Goal: Information Seeking & Learning: Learn about a topic

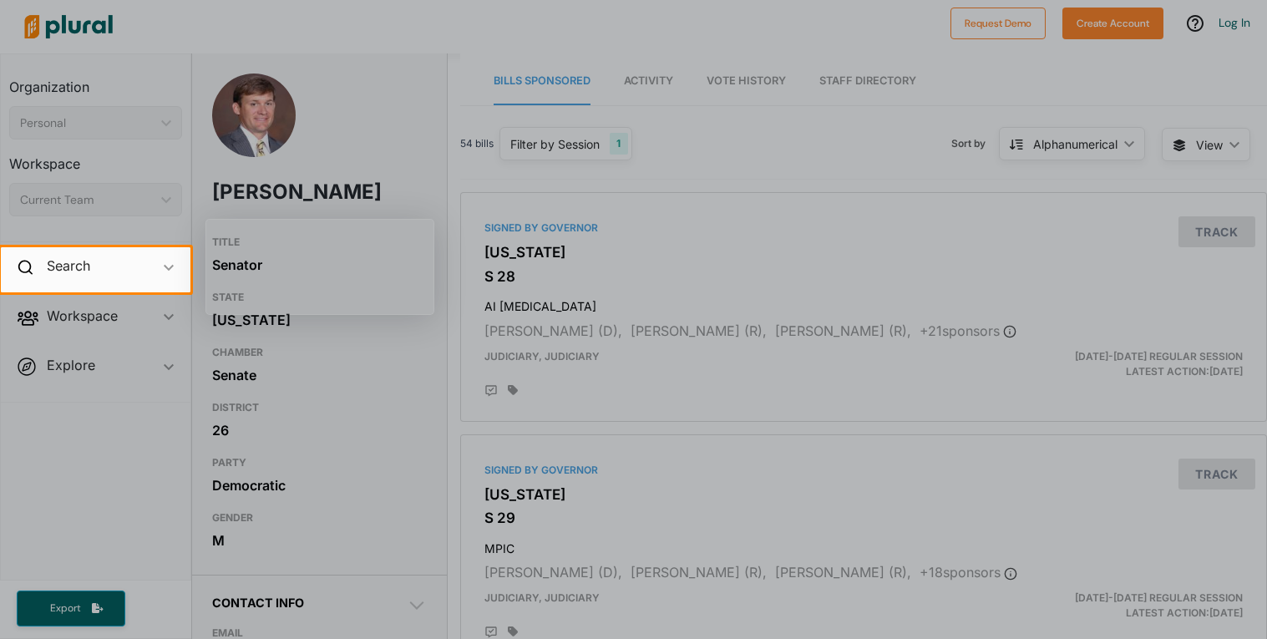
click at [558, 228] on div at bounding box center [633, 123] width 1267 height 247
click at [86, 261] on h2 "Search" at bounding box center [68, 265] width 43 height 18
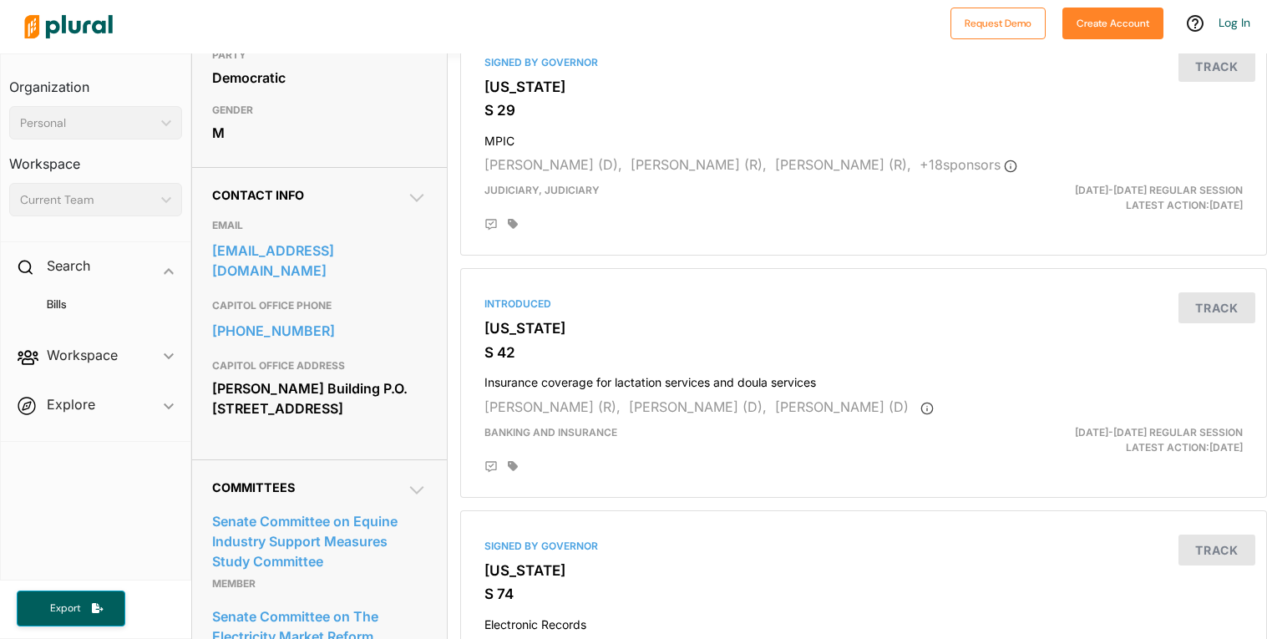
scroll to position [410, 0]
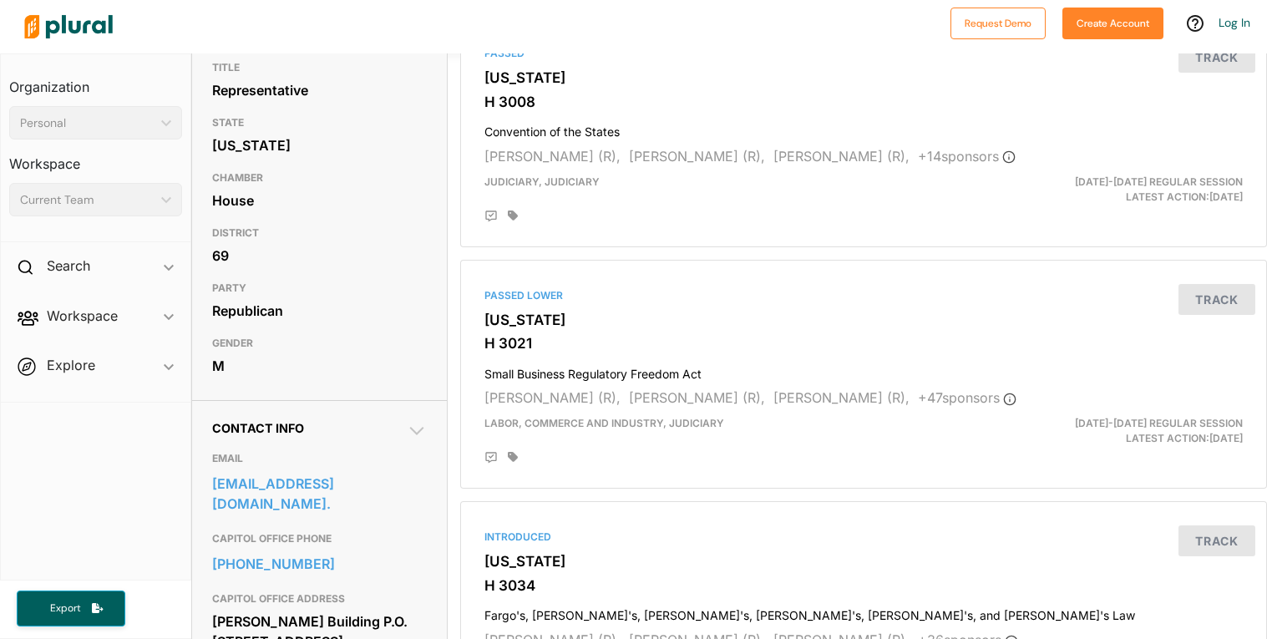
scroll to position [537, 0]
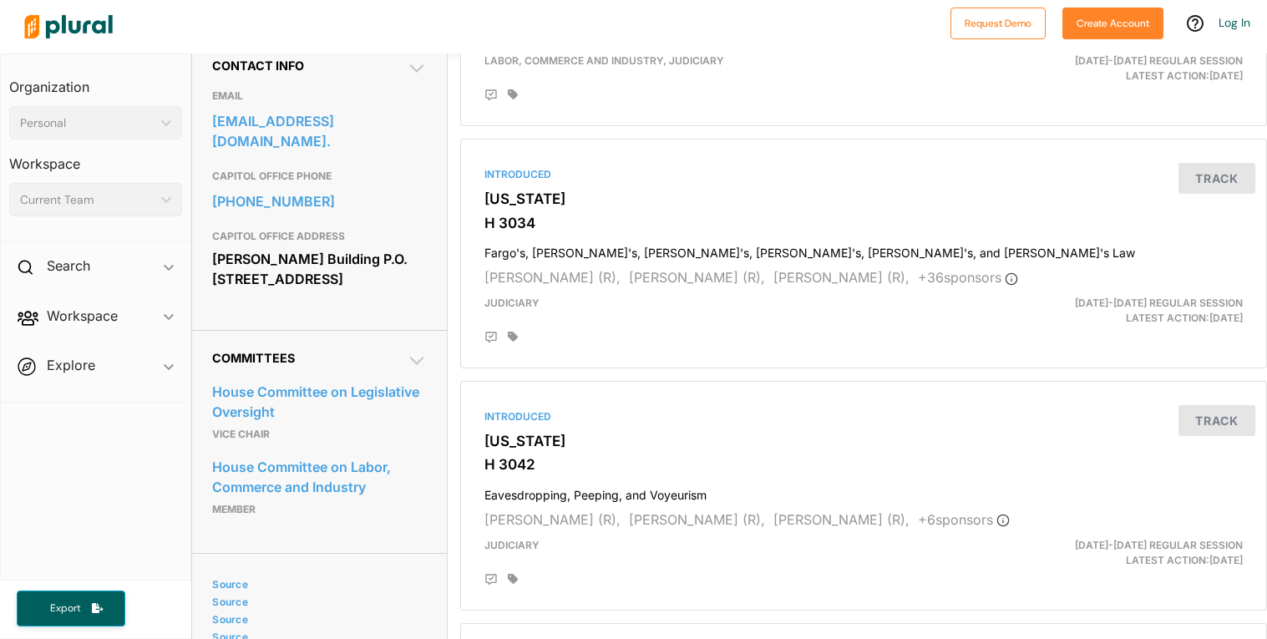
click at [398, 363] on h2 "Committees" at bounding box center [319, 358] width 215 height 14
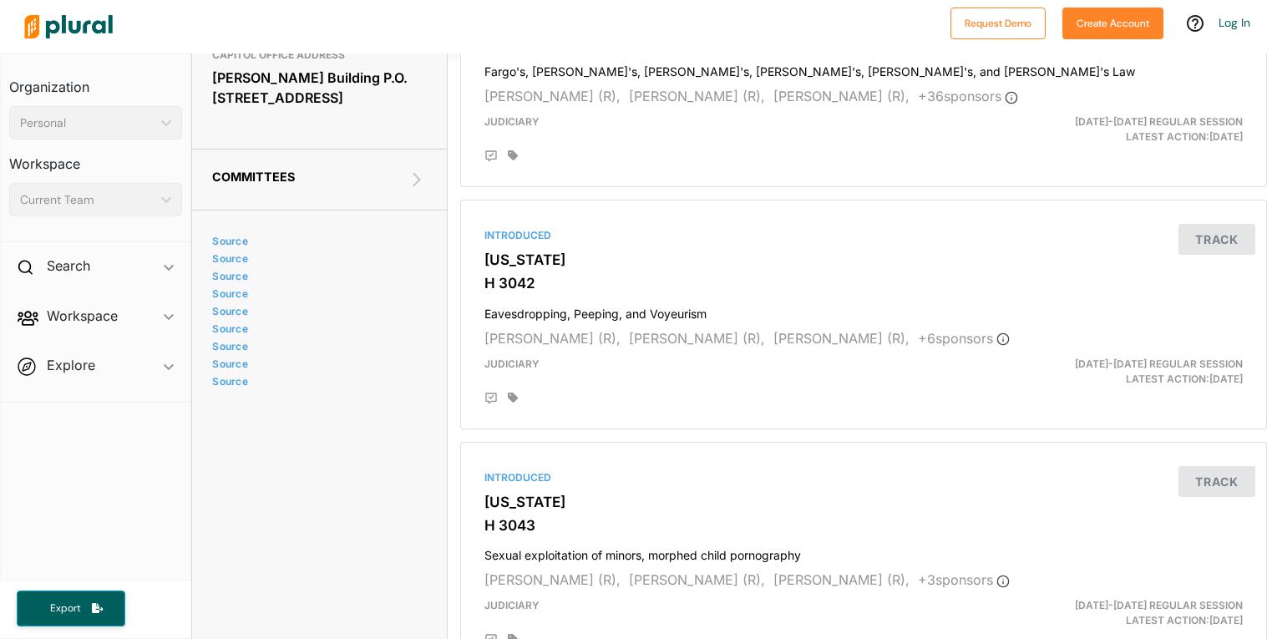
scroll to position [689, 0]
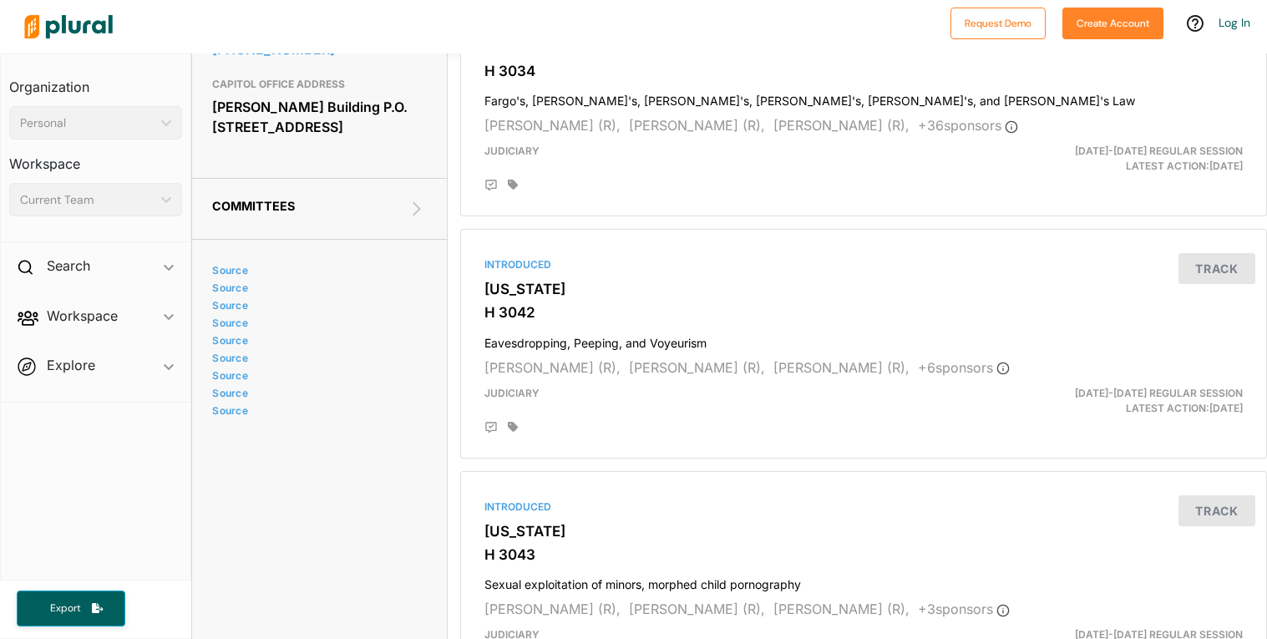
click at [411, 208] on icon at bounding box center [417, 209] width 20 height 20
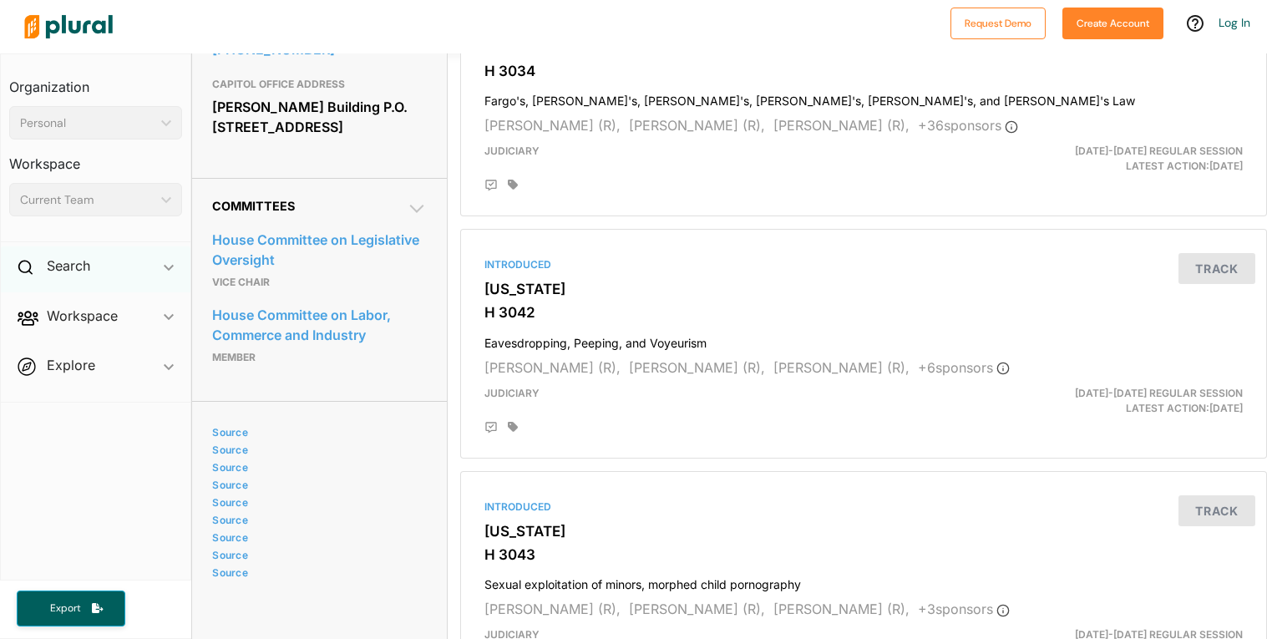
click at [146, 279] on div "Search ic_keyboard_arrow_down" at bounding box center [96, 268] width 190 height 45
click at [150, 266] on div "Search ic_keyboard_arrow_down" at bounding box center [96, 268] width 190 height 45
click at [152, 330] on span "Workspace ic_keyboard_arrow_down Members Bills Tags Saved Searches Activity" at bounding box center [96, 319] width 190 height 45
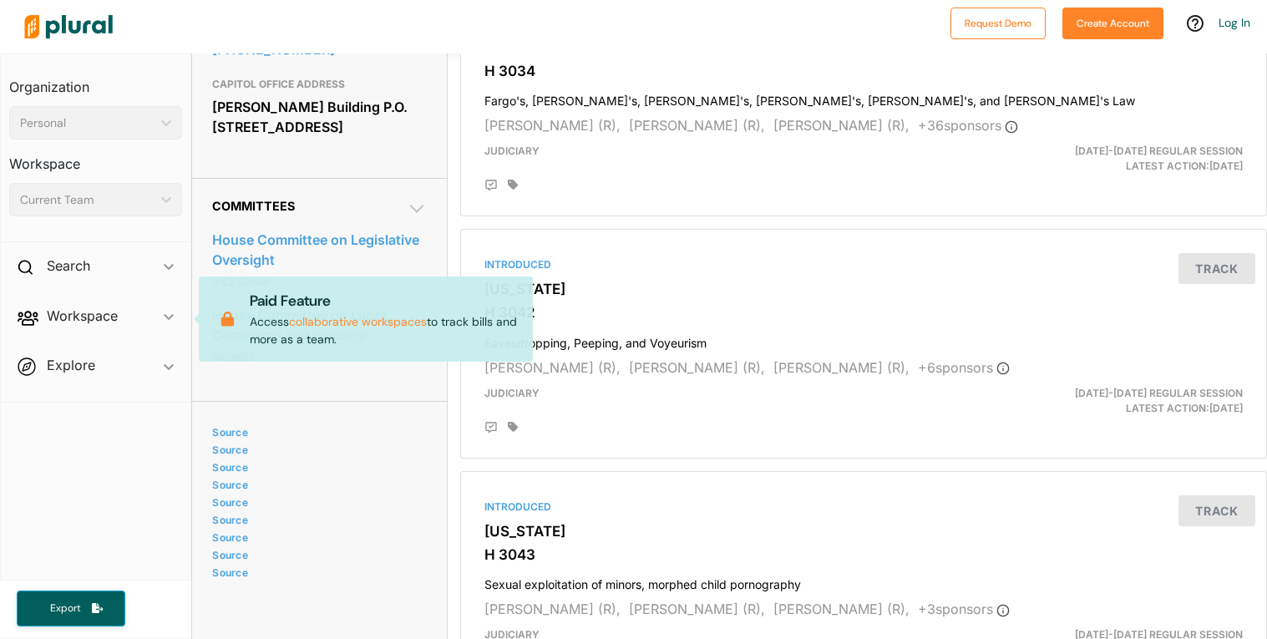
click at [139, 324] on span "Workspace ic_keyboard_arrow_down Members Bills Tags Saved Searches Activity Pai…" at bounding box center [96, 319] width 190 height 45
click at [398, 415] on div "Source Source Source Source Source Source Source Source Source" at bounding box center [319, 494] width 215 height 175
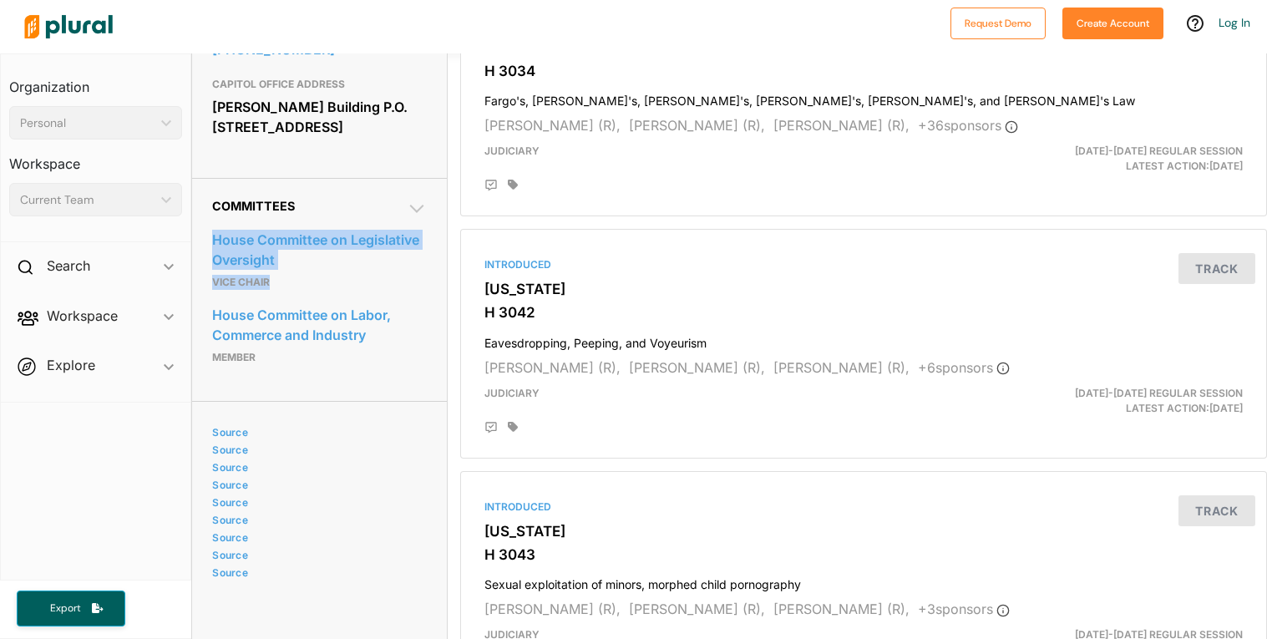
drag, startPoint x: 198, startPoint y: 241, endPoint x: 285, endPoint y: 282, distance: 95.7
click at [285, 282] on div "Committees House Committee on Legislative Oversight Vice Chair House Committee …" at bounding box center [319, 289] width 255 height 223
copy div "House Committee on Legislative Oversight Vice Chair"
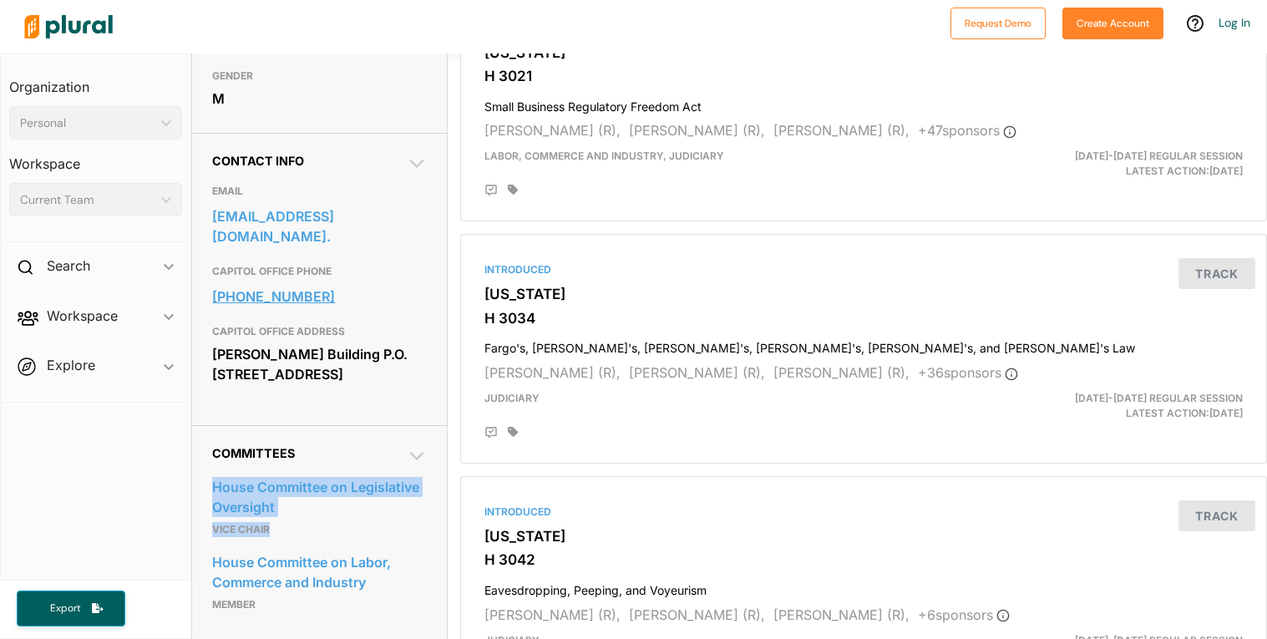
scroll to position [462, 0]
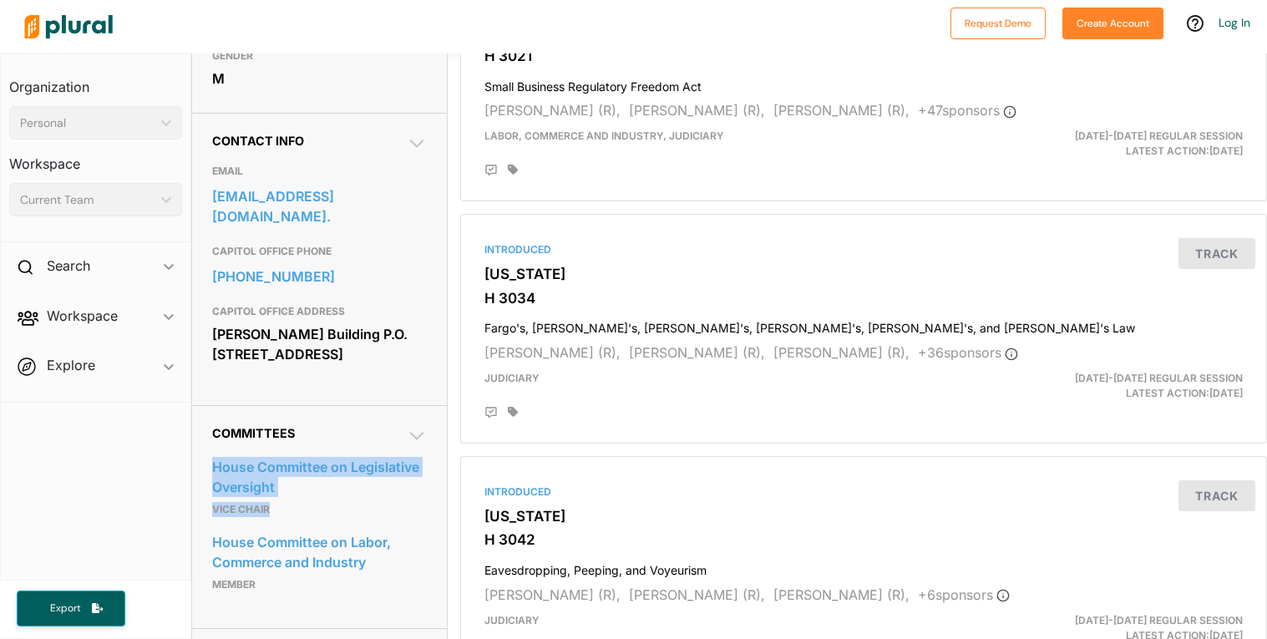
copy div "House Committee on Legislative Oversight Vice Chair"
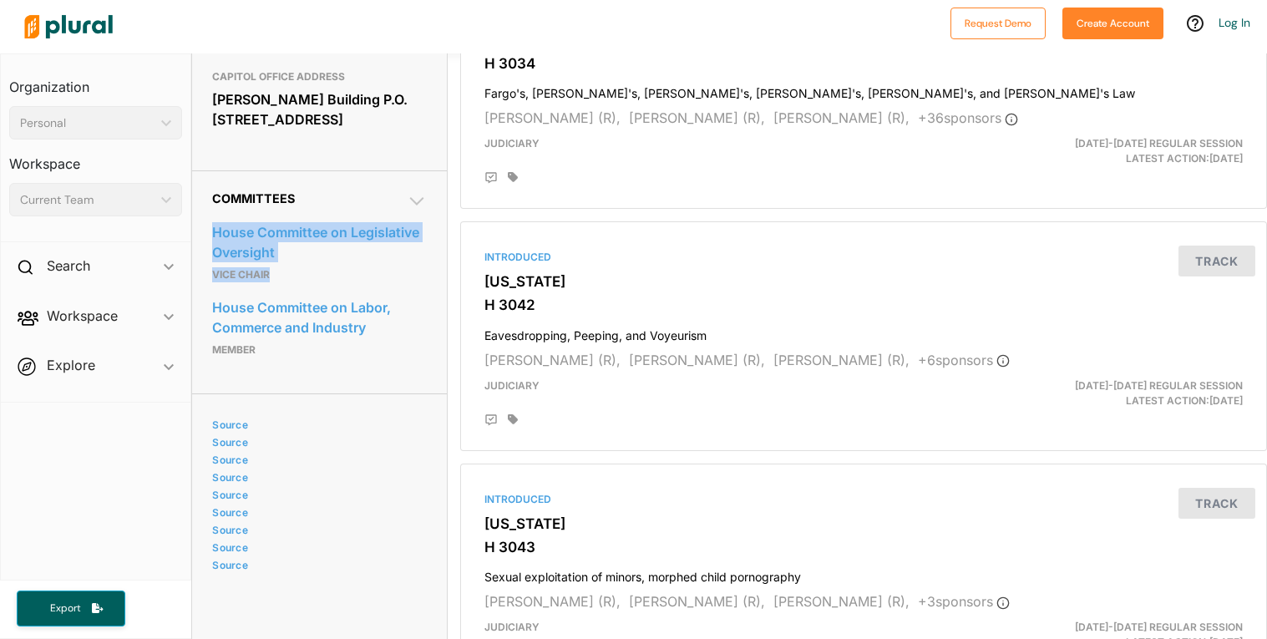
scroll to position [723, 0]
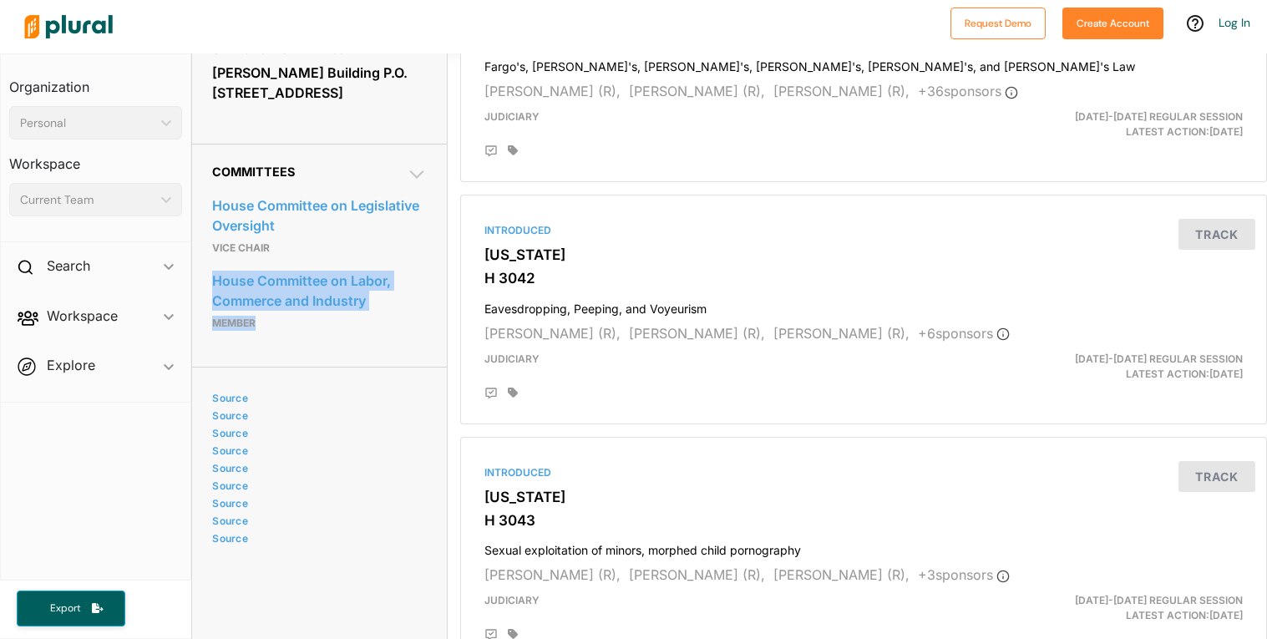
drag, startPoint x: 203, startPoint y: 283, endPoint x: 276, endPoint y: 329, distance: 86.0
click at [276, 329] on div "Committees House Committee on Legislative Oversight Vice Chair House Committee …" at bounding box center [319, 255] width 255 height 223
copy div "House Committee on Labor, Commerce and Industry Member"
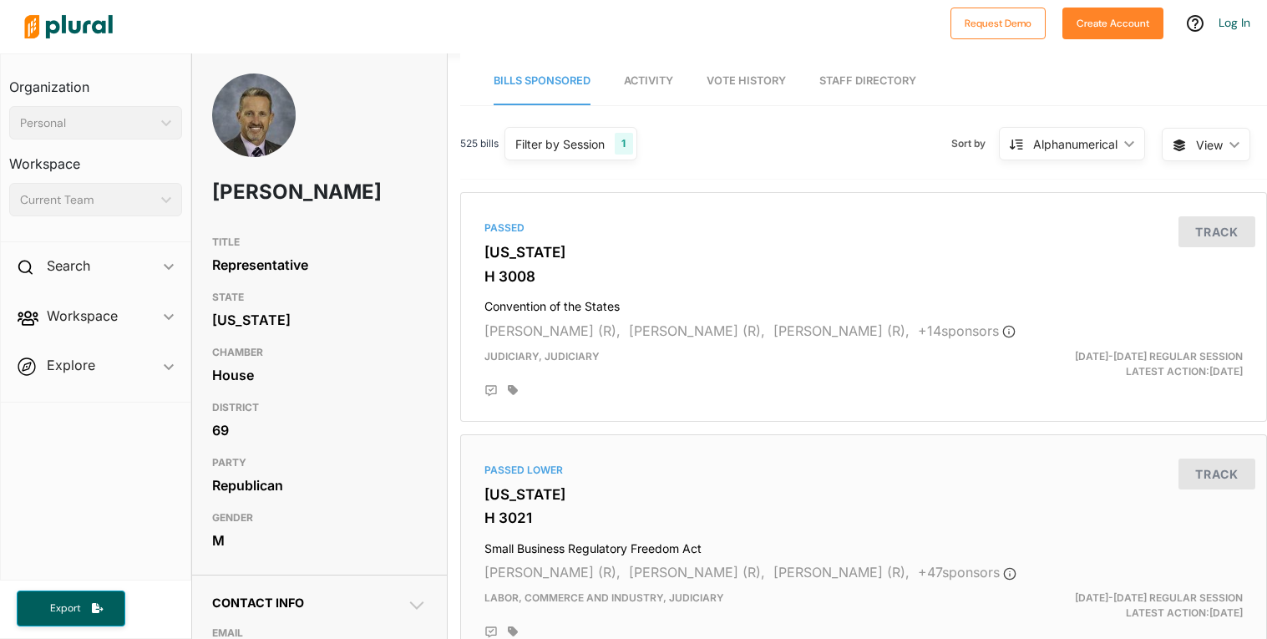
scroll to position [2, 0]
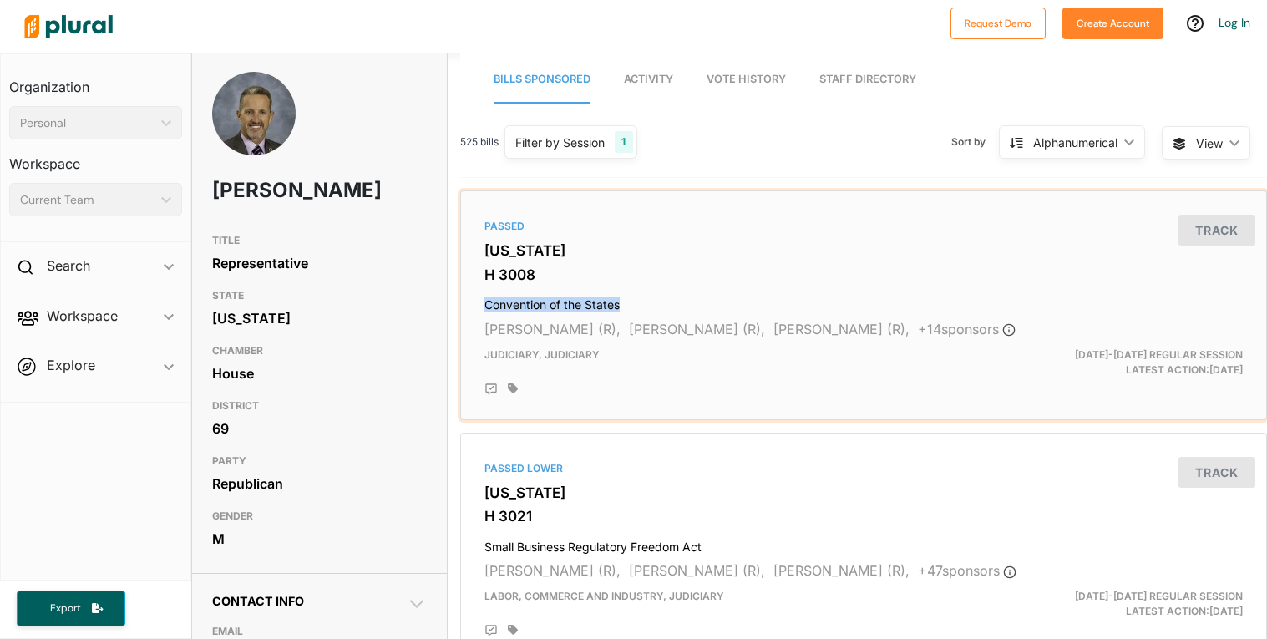
drag, startPoint x: 483, startPoint y: 302, endPoint x: 657, endPoint y: 301, distance: 174.6
click at [657, 301] on div "Passed South Carolina H 3008 Convention of the States Cal Forrest (R), Murrell …" at bounding box center [864, 305] width 792 height 215
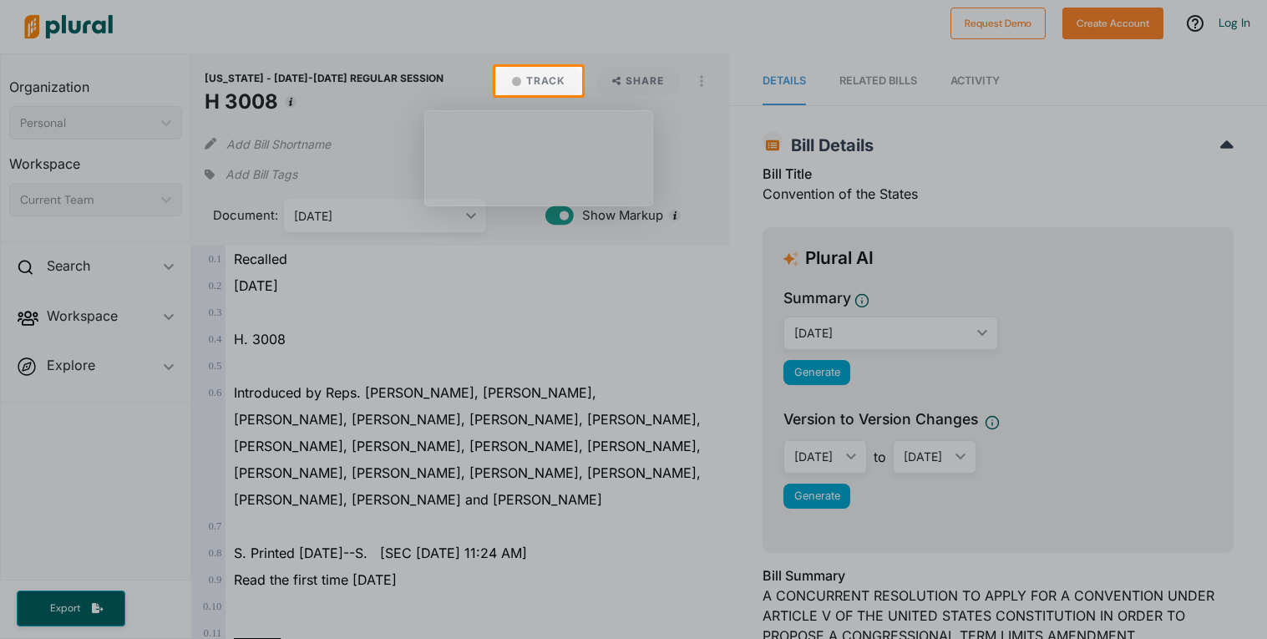
click at [671, 322] on div at bounding box center [633, 367] width 1267 height 544
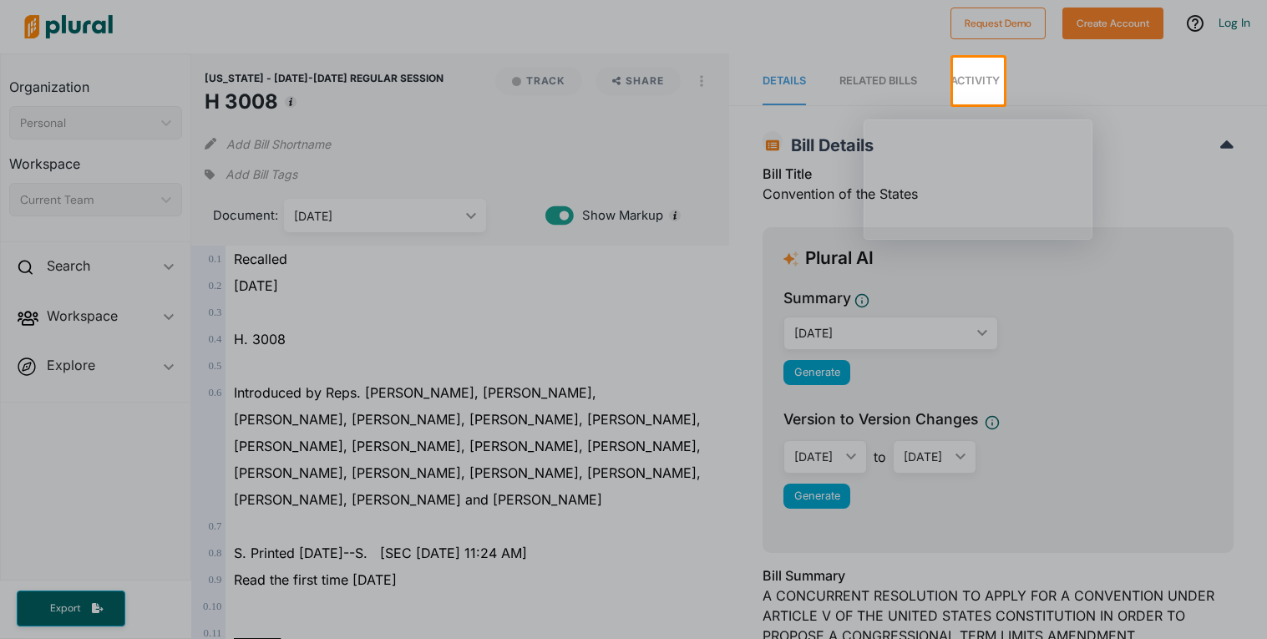
click at [348, 201] on div at bounding box center [633, 371] width 1267 height 535
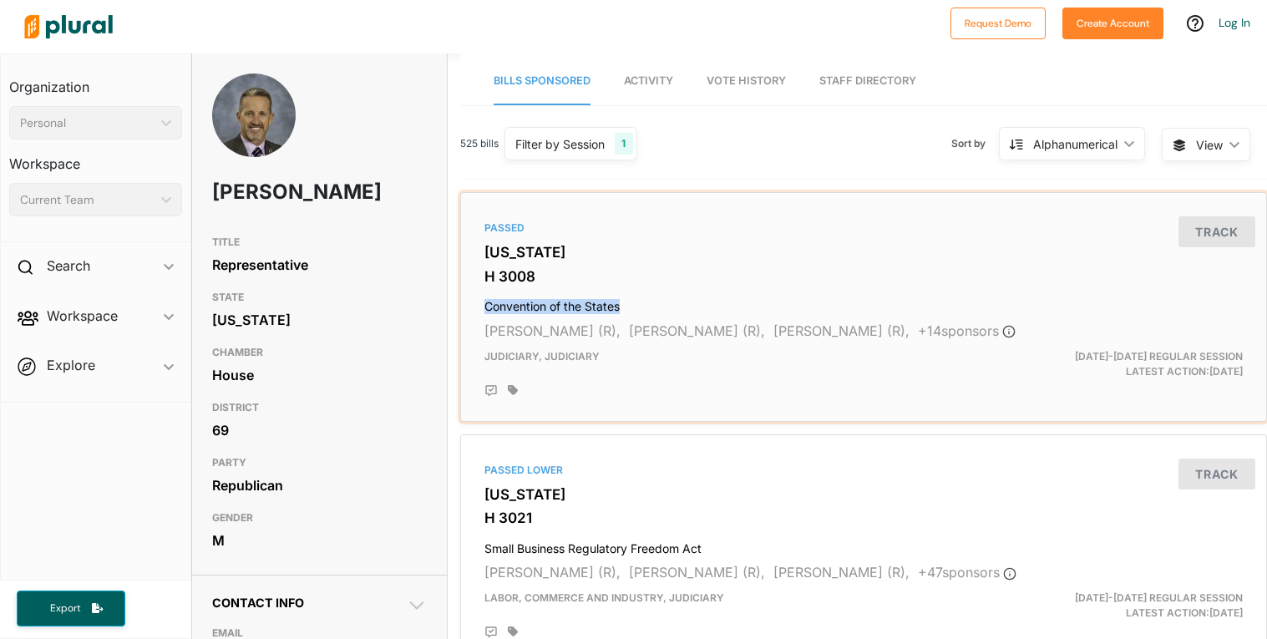
copy h4 "Convention of the States"
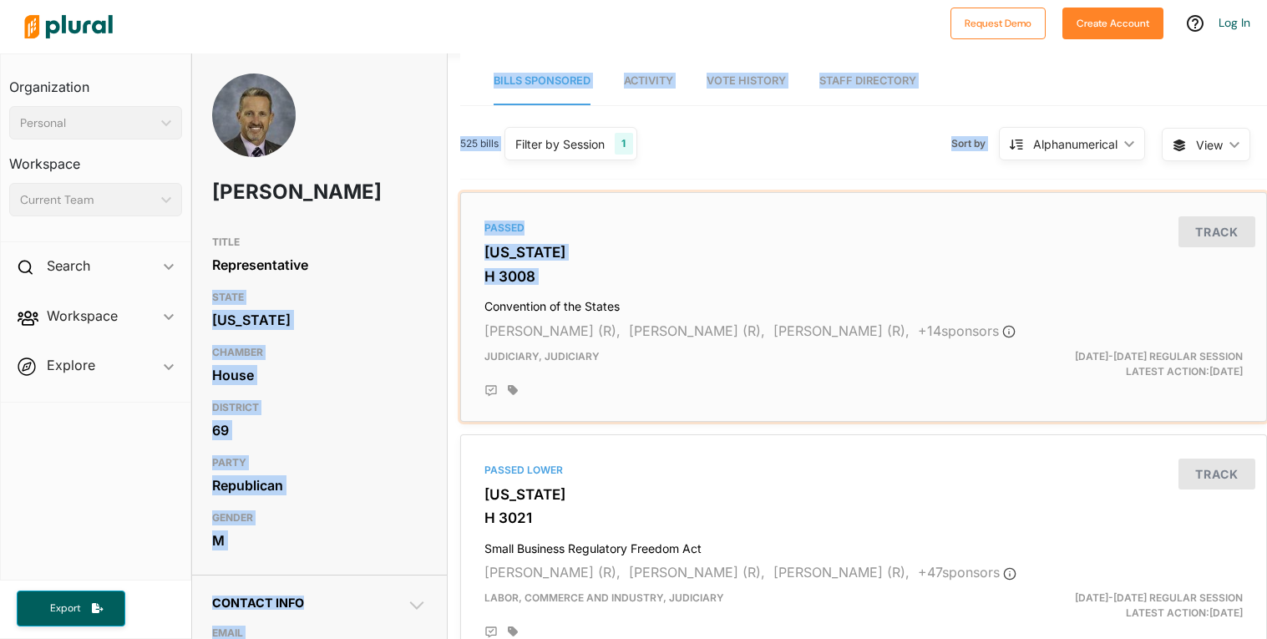
drag, startPoint x: 483, startPoint y: 307, endPoint x: 423, endPoint y: 292, distance: 62.2
click at [422, 277] on div "Representative" at bounding box center [319, 264] width 215 height 25
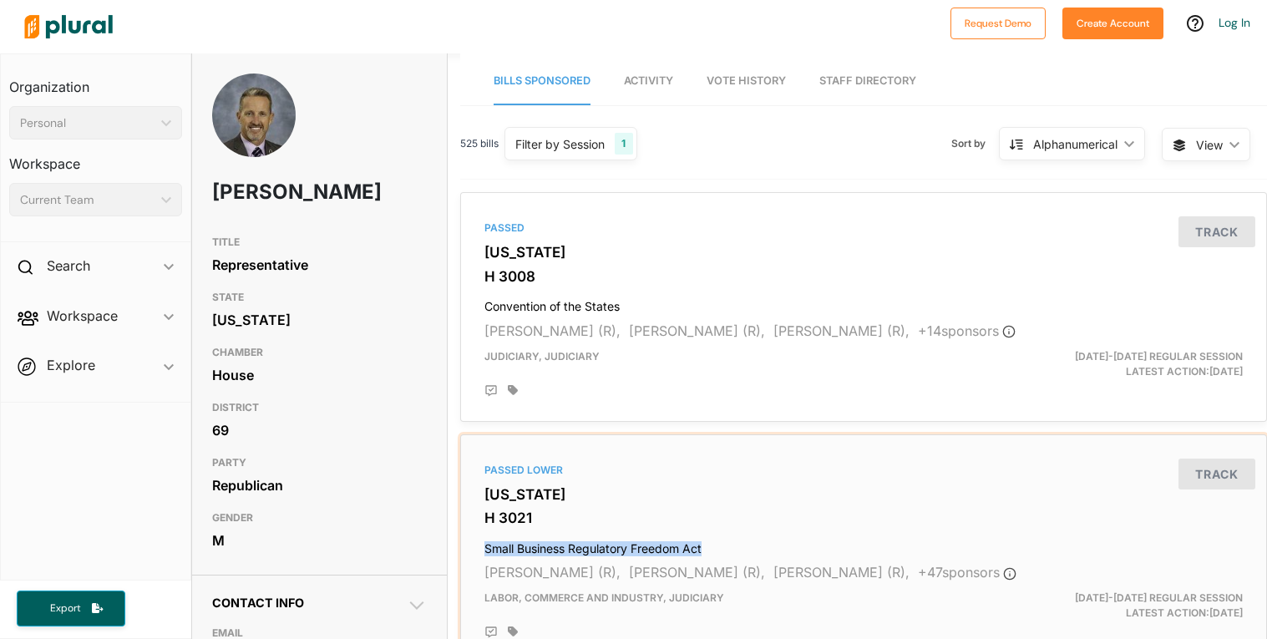
copy h4 "Small Business Regulatory Freedom Act"
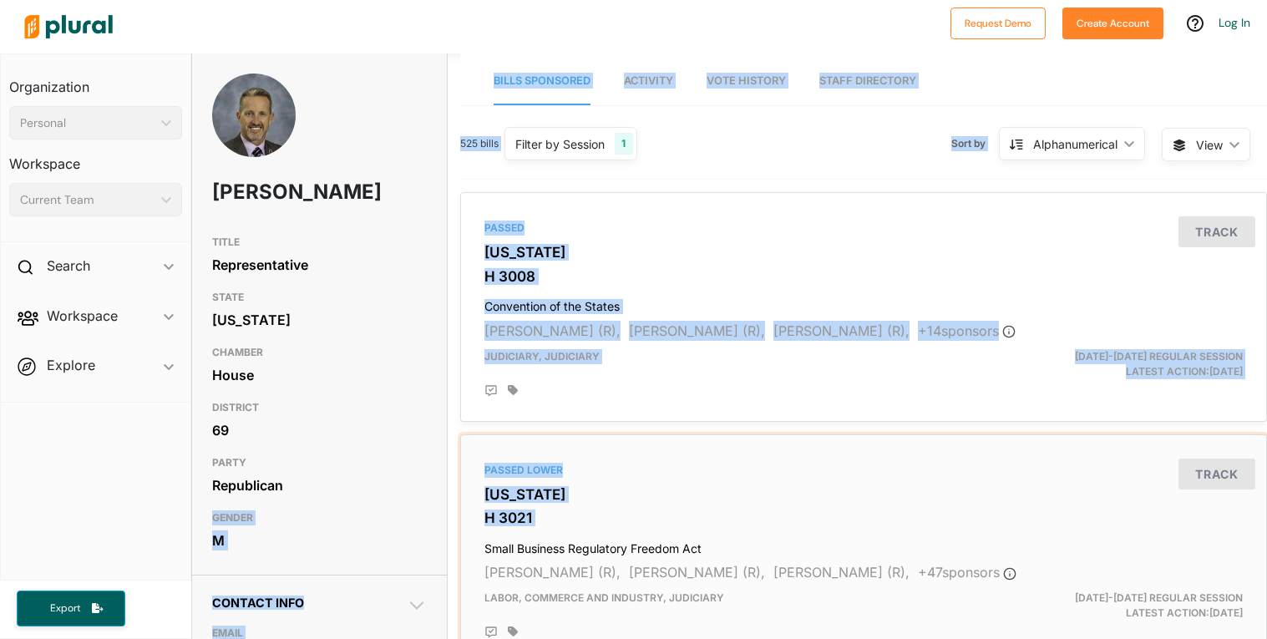
drag, startPoint x: 485, startPoint y: 549, endPoint x: 406, endPoint y: 524, distance: 82.4
